Goal: Navigation & Orientation: Find specific page/section

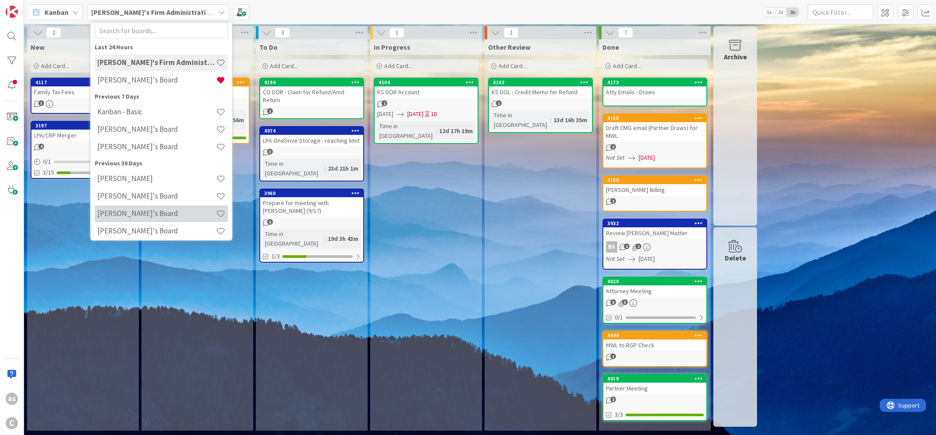
scroll to position [45, 0]
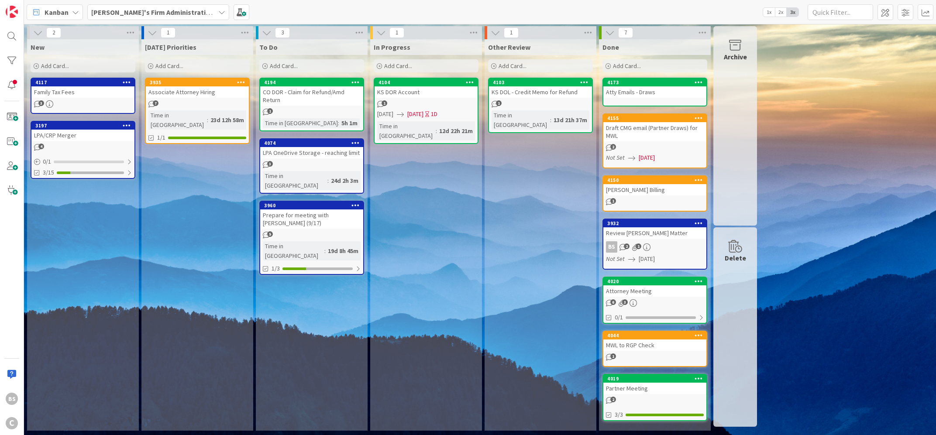
click at [165, 10] on b "[PERSON_NAME]'s Firm Administration Board" at bounding box center [162, 12] width 143 height 9
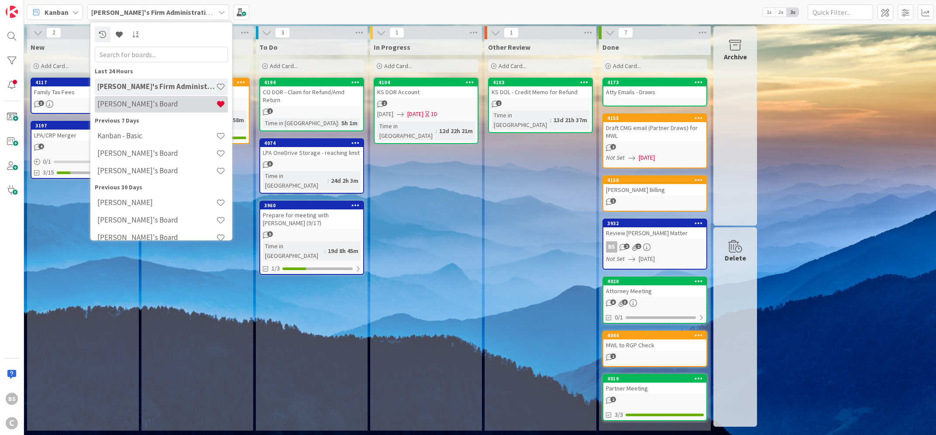
click at [123, 105] on h4 "[PERSON_NAME]'s Board" at bounding box center [156, 104] width 119 height 9
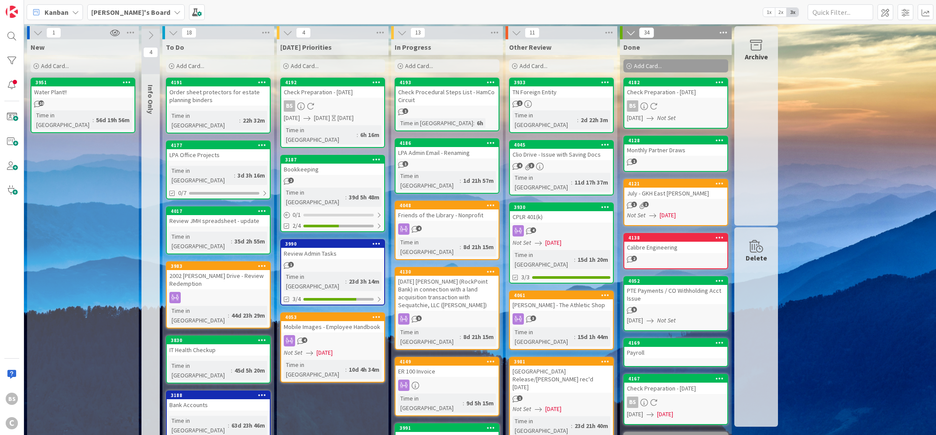
click at [126, 14] on b "[PERSON_NAME]'s Board" at bounding box center [130, 12] width 79 height 9
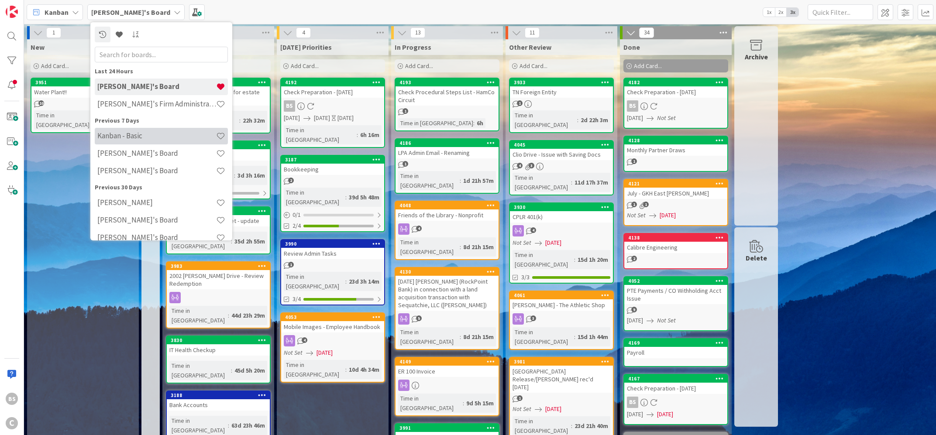
click at [154, 133] on h4 "Kanban - Basic" at bounding box center [156, 135] width 119 height 9
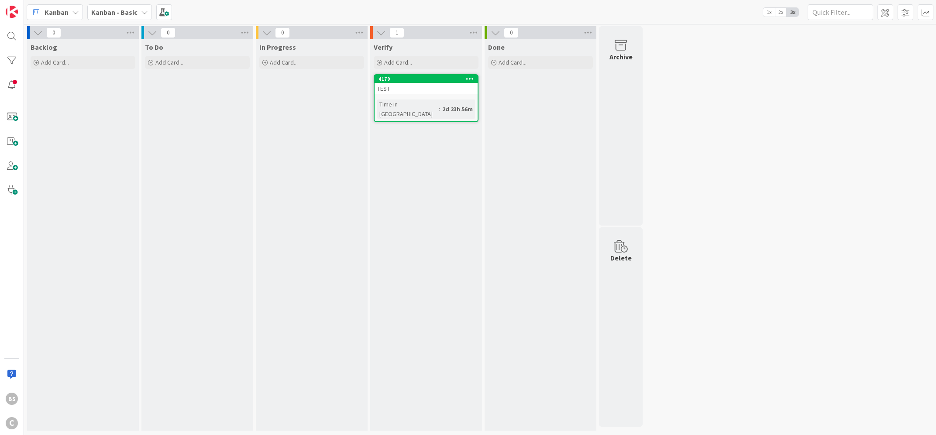
click at [126, 13] on b "Kanban - Basic" at bounding box center [114, 12] width 46 height 9
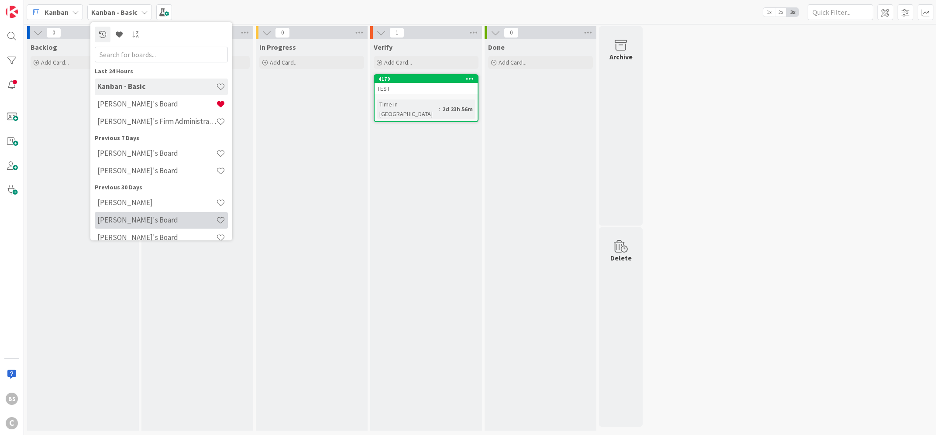
scroll to position [45, 0]
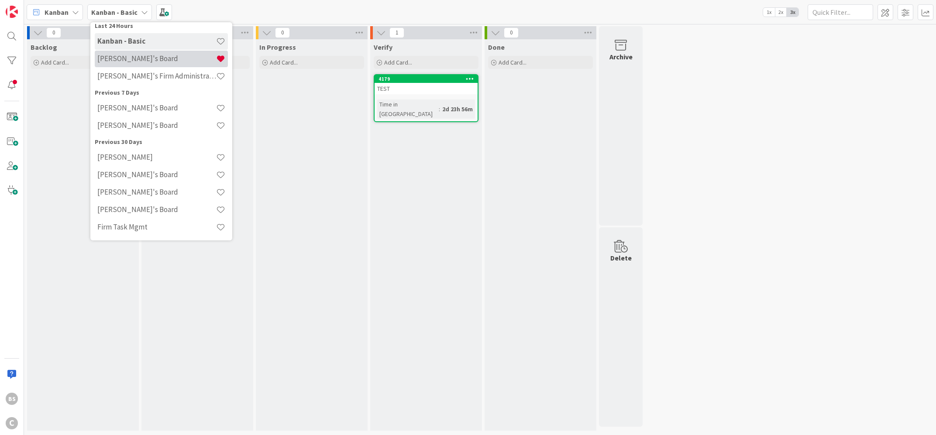
click at [131, 58] on h4 "[PERSON_NAME]'s Board" at bounding box center [156, 58] width 119 height 9
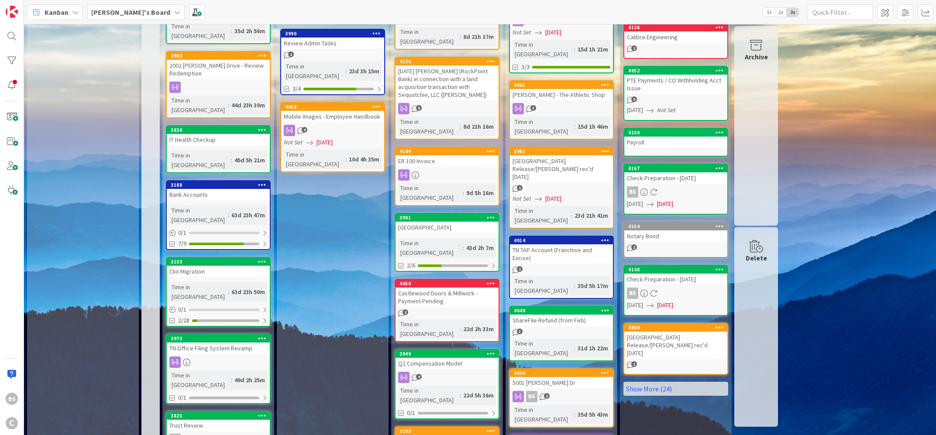
scroll to position [312, 0]
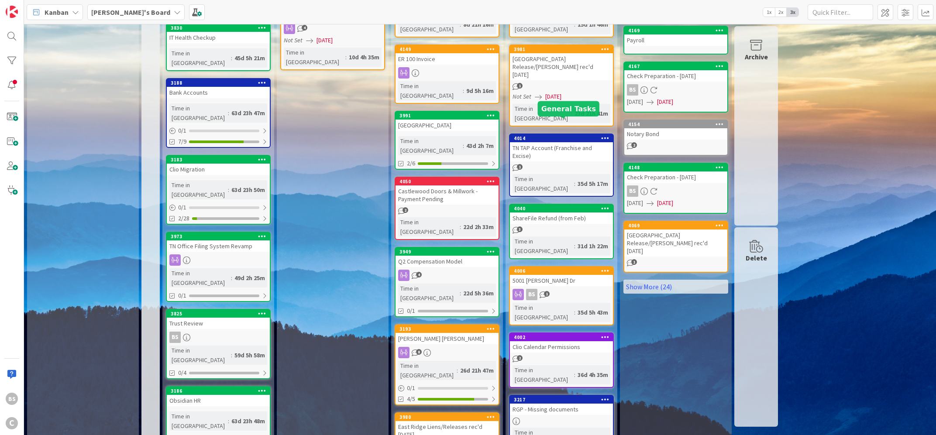
click at [549, 206] on div "4040" at bounding box center [563, 209] width 99 height 6
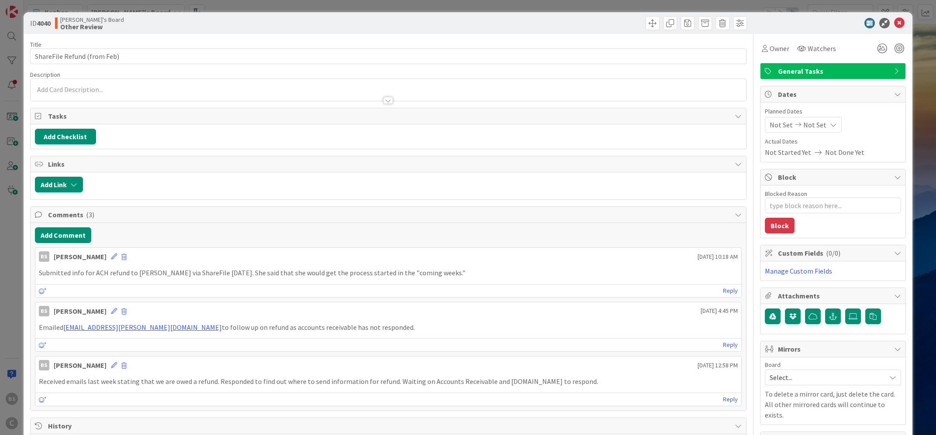
type textarea "x"
click at [53, 231] on button "Add Comment" at bounding box center [63, 235] width 56 height 16
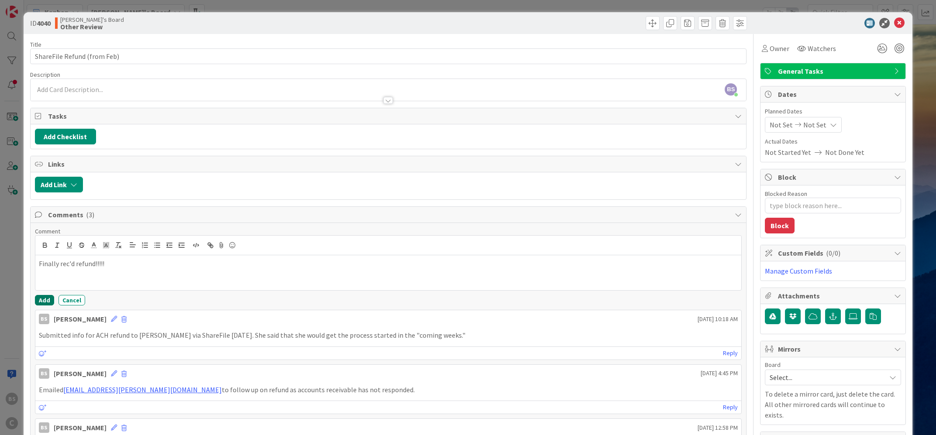
click at [42, 301] on button "Add" at bounding box center [44, 300] width 19 height 10
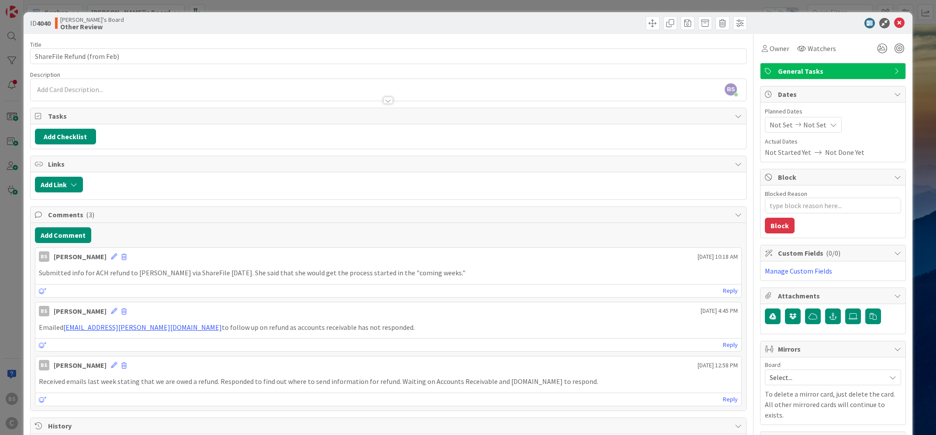
type textarea "x"
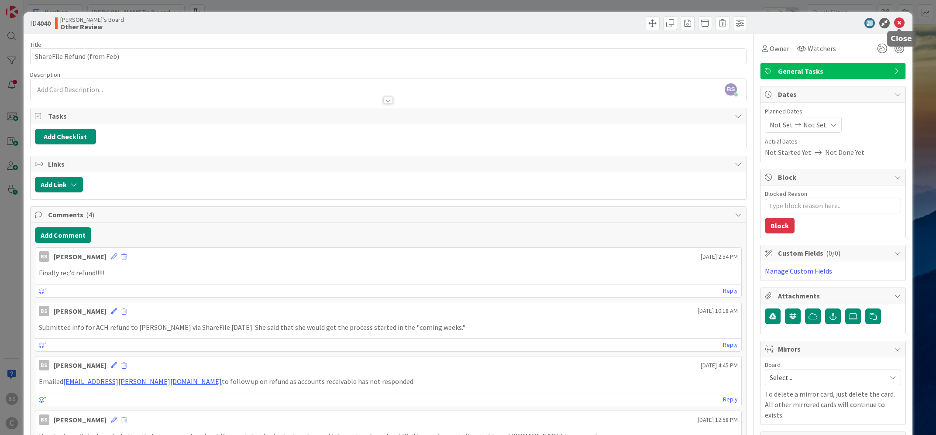
click at [900, 19] on icon at bounding box center [899, 23] width 10 height 10
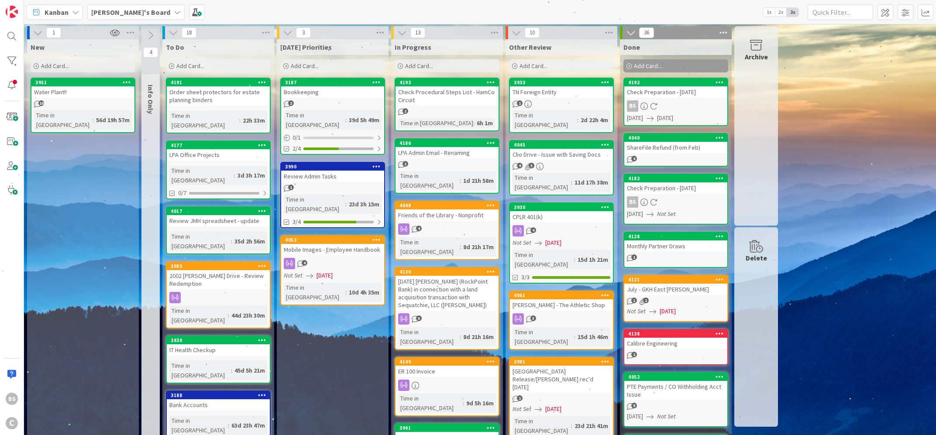
click at [333, 346] on div "Today's Priorities Add Card... 3187 Bookkeeping 2 Time in Column : 39d 5h 49m 0…" at bounding box center [333, 438] width 112 height 799
click at [22, 87] on div "BS C" at bounding box center [12, 217] width 24 height 435
click at [9, 85] on div at bounding box center [11, 84] width 17 height 17
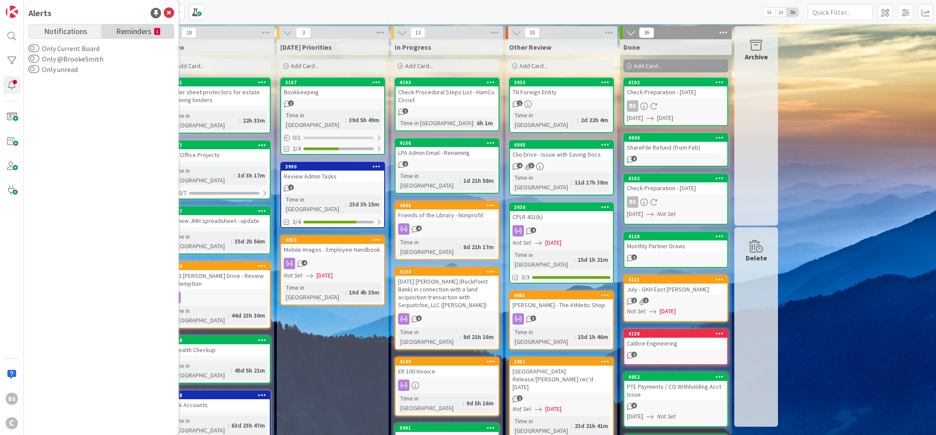
click at [142, 32] on span "Reminders" at bounding box center [133, 30] width 35 height 12
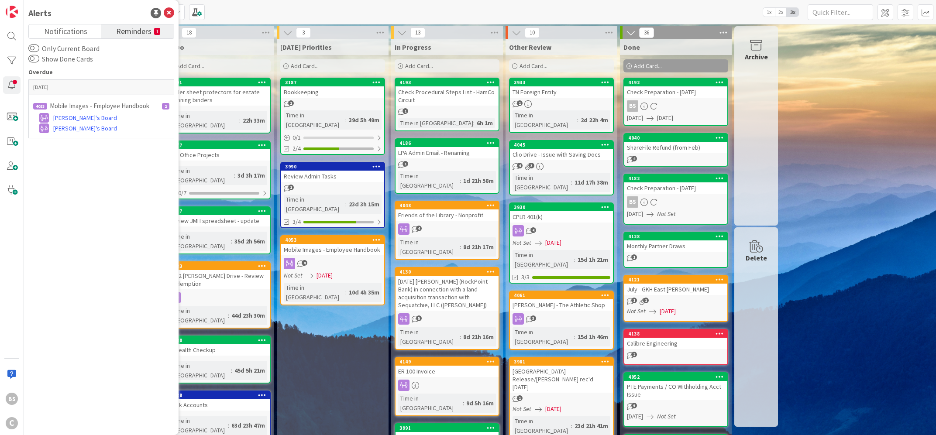
click at [168, 12] on icon at bounding box center [169, 13] width 10 height 10
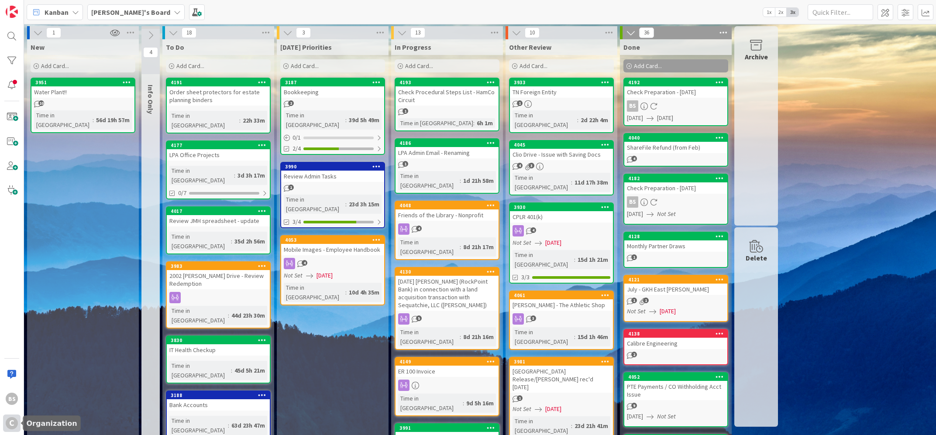
click at [13, 422] on div "C" at bounding box center [12, 423] width 12 height 12
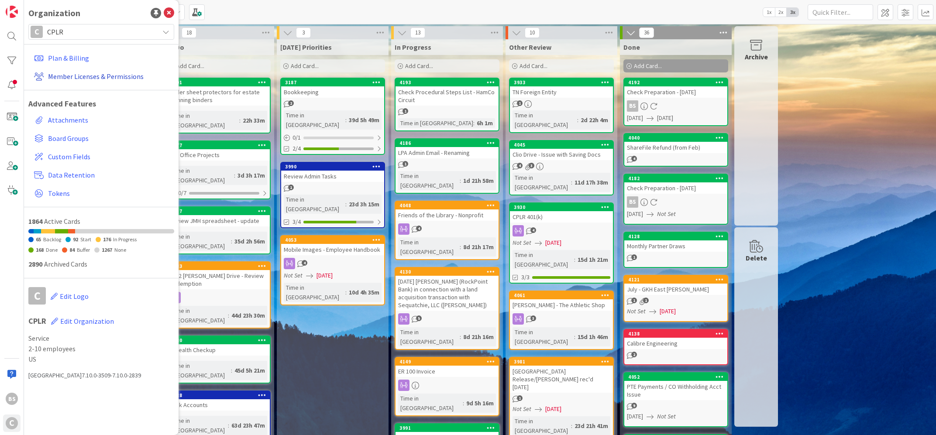
click at [92, 76] on link "Member Licenses & Permissions" at bounding box center [103, 77] width 144 height 16
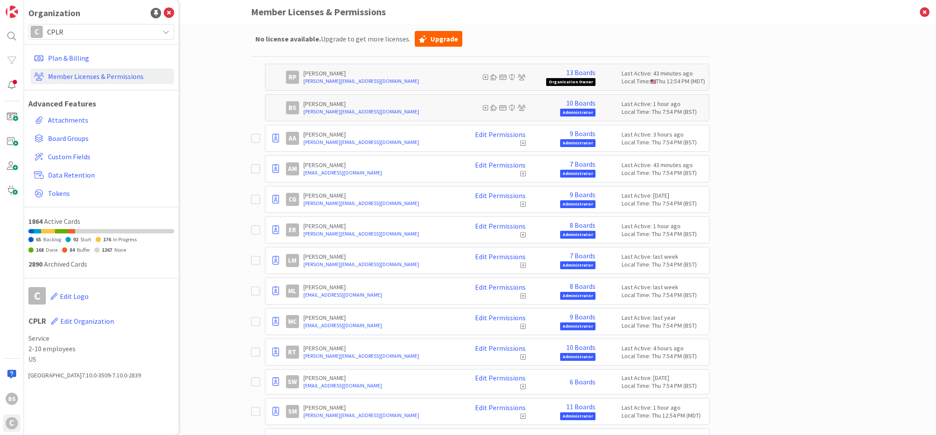
scroll to position [90, 0]
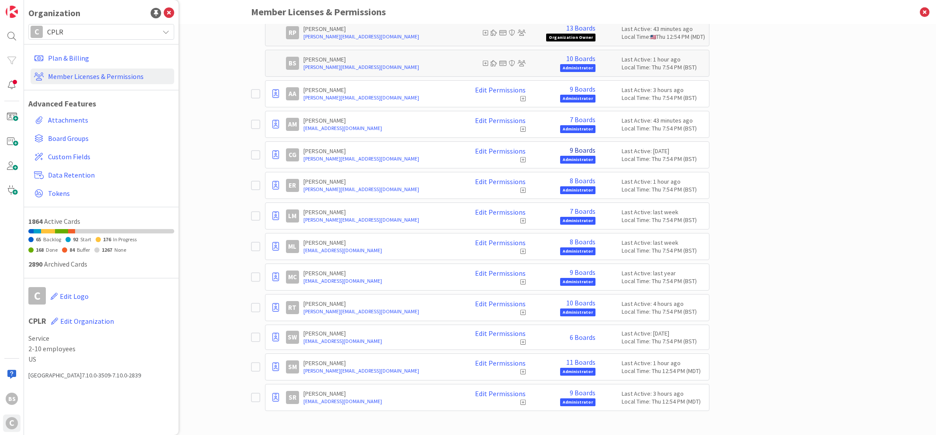
click at [582, 149] on link "9 Boards" at bounding box center [583, 150] width 26 height 8
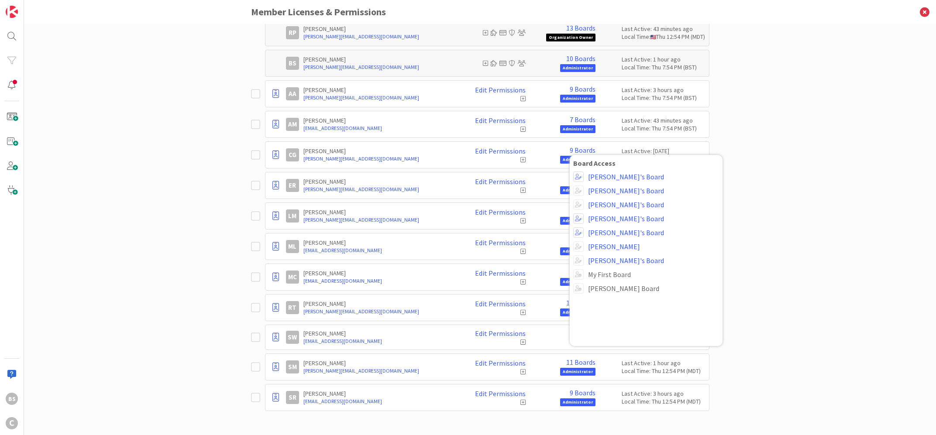
click at [814, 222] on div "Paid Available: 0 Free Available: Unlimited Name Paid Licenses 13 / 13 Free Gue…" at bounding box center [480, 229] width 912 height 411
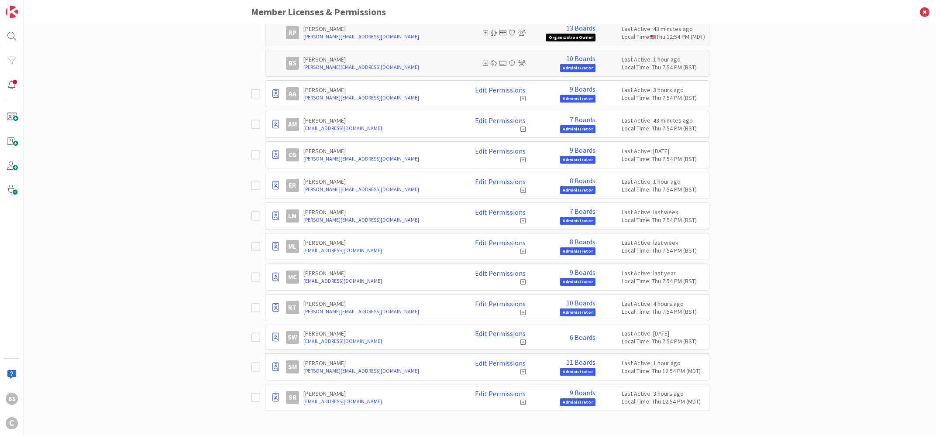
scroll to position [0, 0]
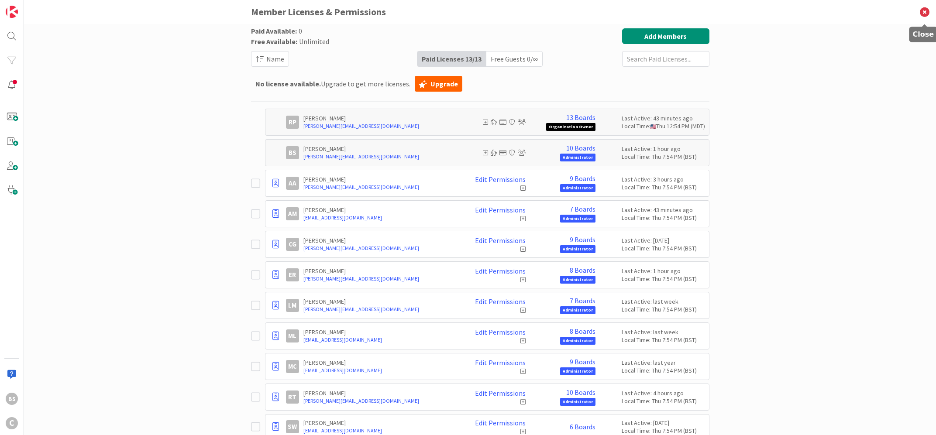
click at [928, 13] on icon at bounding box center [924, 12] width 23 height 24
